Goal: Navigation & Orientation: Understand site structure

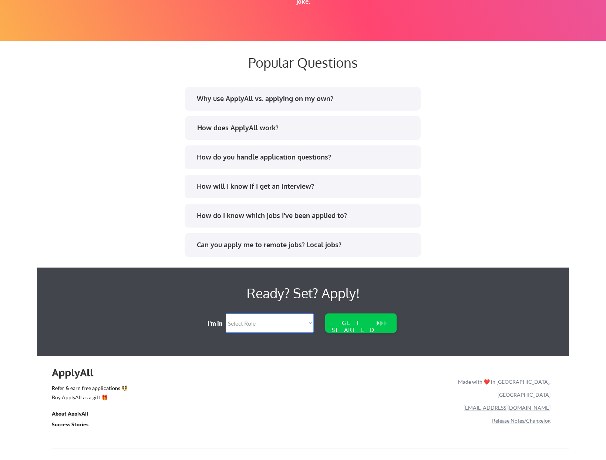
scroll to position [1390, 0]
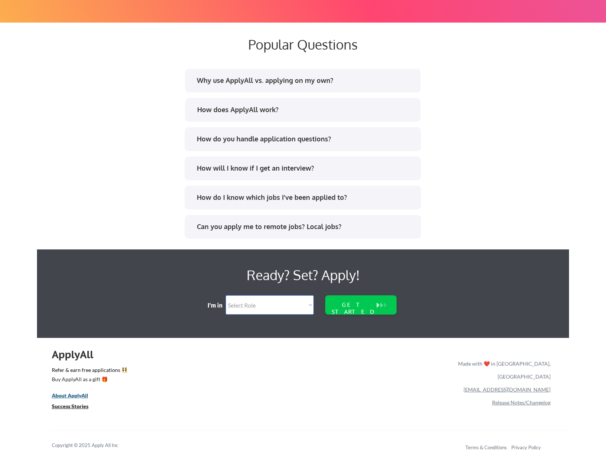
click at [79, 396] on u "About ApplyAll" at bounding box center [70, 395] width 36 height 6
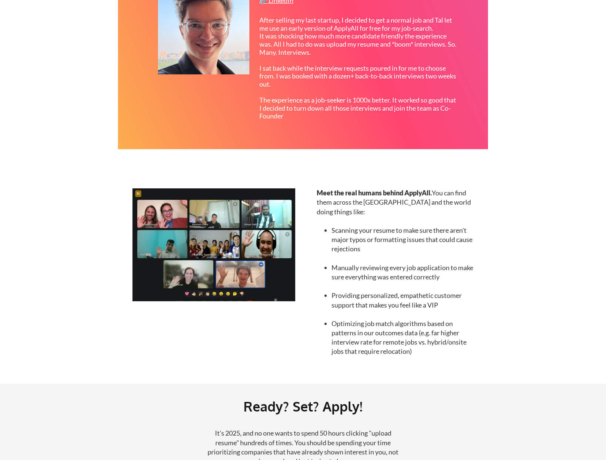
scroll to position [692, 0]
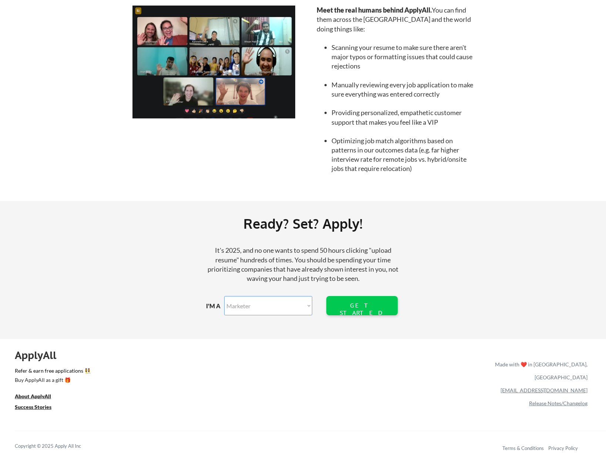
click at [38, 356] on div "ApplyAll" at bounding box center [40, 355] width 50 height 13
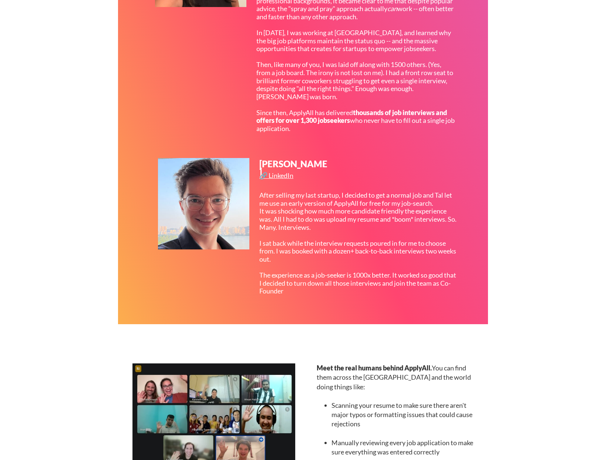
scroll to position [0, 0]
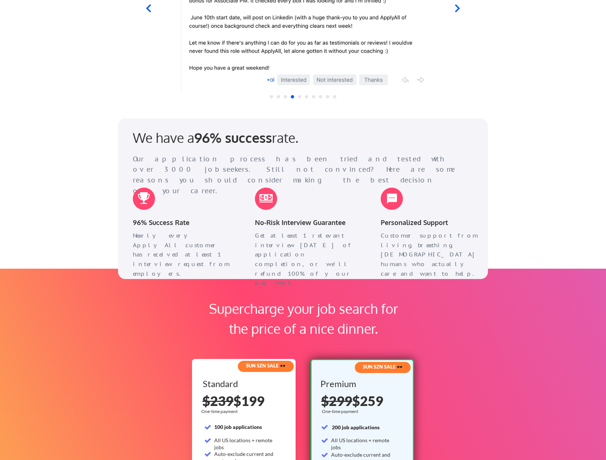
scroll to position [861, 0]
